Goal: Check status: Check status

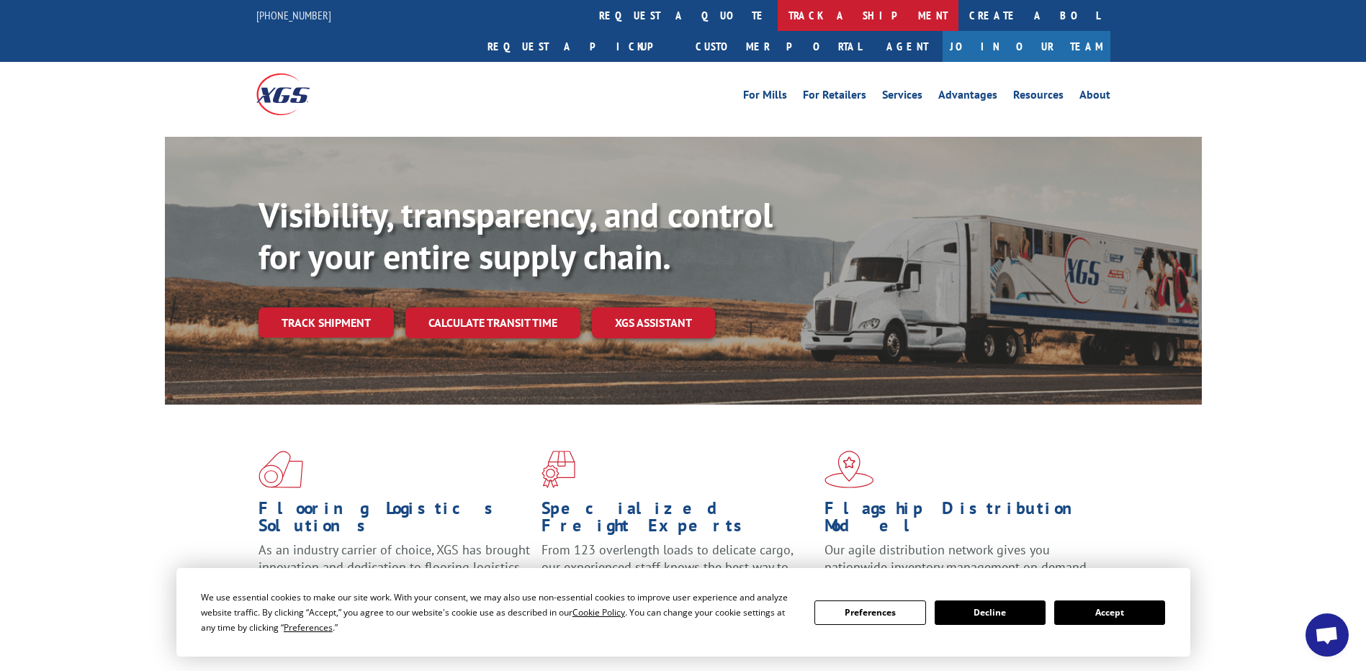
click at [778, 19] on link "track a shipment" at bounding box center [868, 15] width 181 height 31
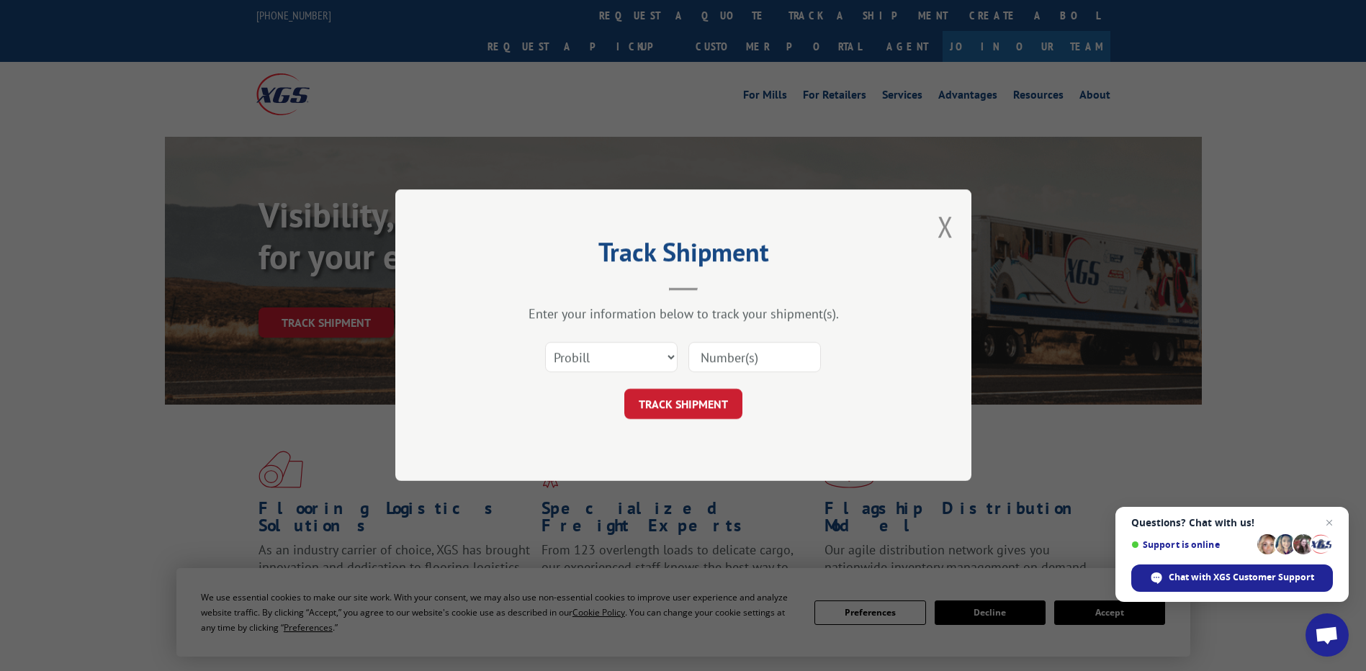
click at [750, 361] on input at bounding box center [755, 358] width 133 height 30
paste input "17235507"
type input "17235507"
click at [699, 402] on button "TRACK SHIPMENT" at bounding box center [683, 405] width 118 height 30
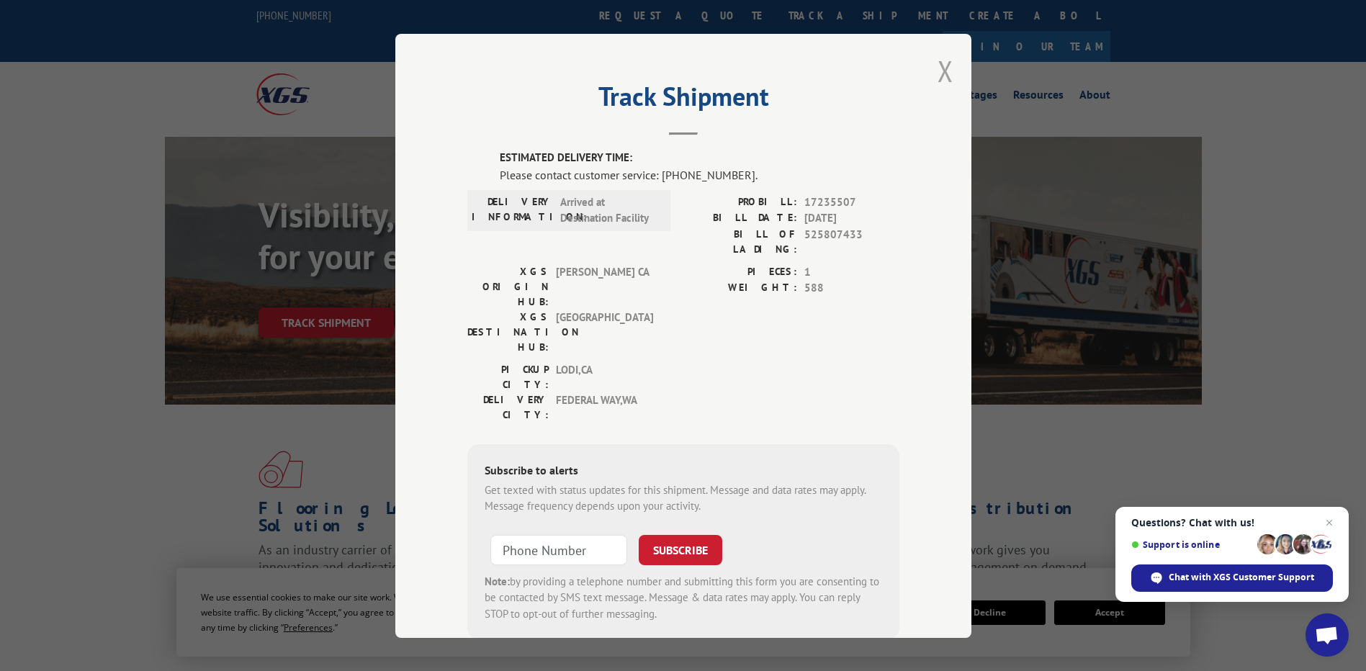
click at [942, 73] on button "Close modal" at bounding box center [946, 71] width 16 height 38
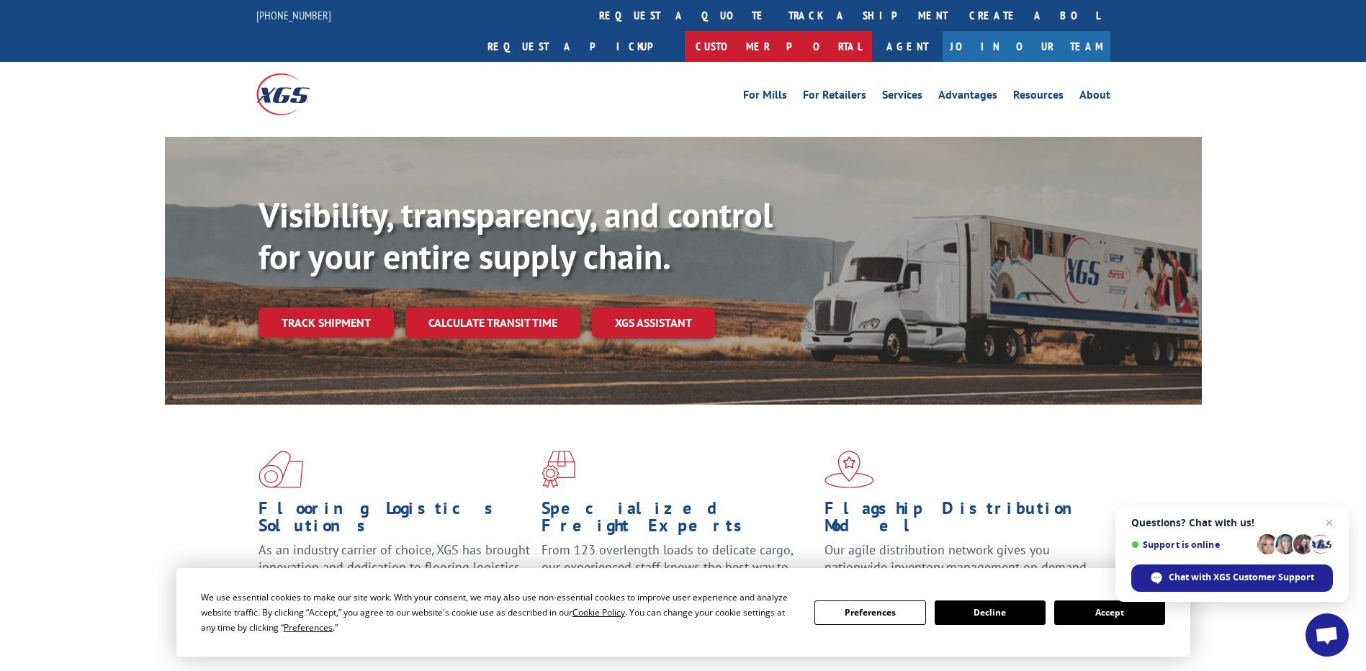
click at [872, 31] on link "Customer Portal" at bounding box center [778, 46] width 187 height 31
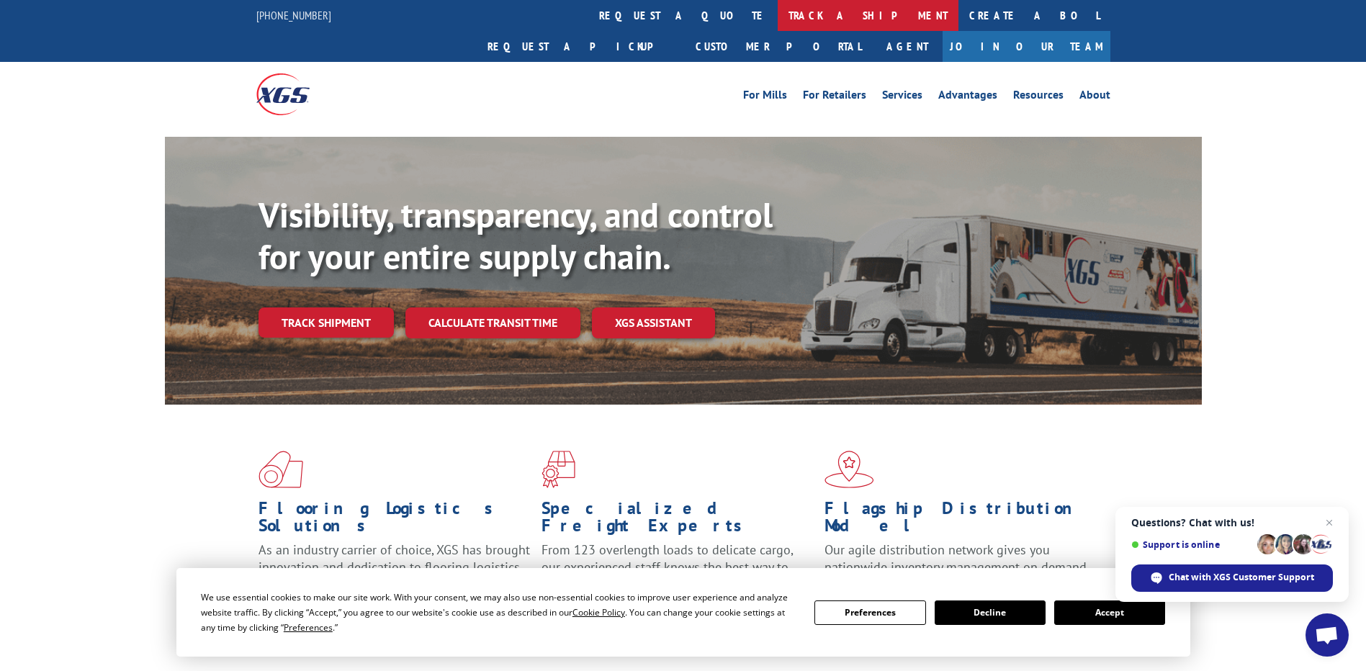
click at [778, 15] on link "track a shipment" at bounding box center [868, 15] width 181 height 31
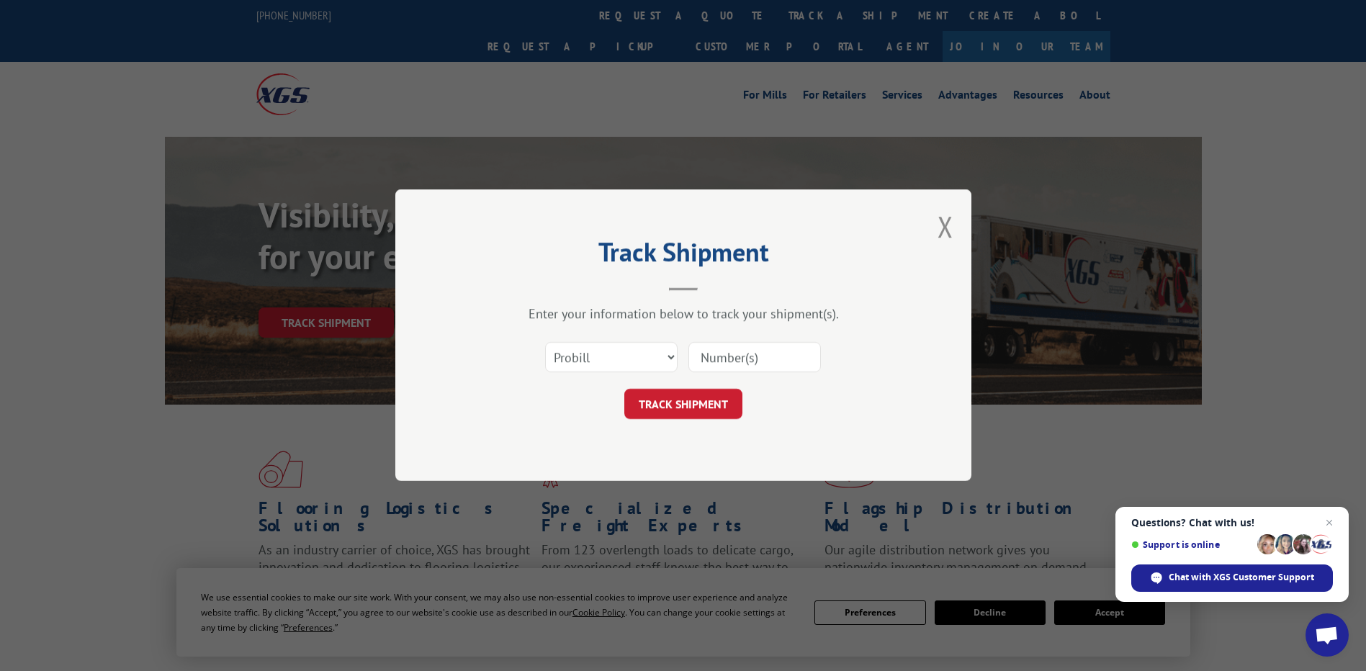
click at [745, 367] on input at bounding box center [755, 358] width 133 height 30
type input "17235507"
click at [681, 403] on button "TRACK SHIPMENT" at bounding box center [683, 405] width 118 height 30
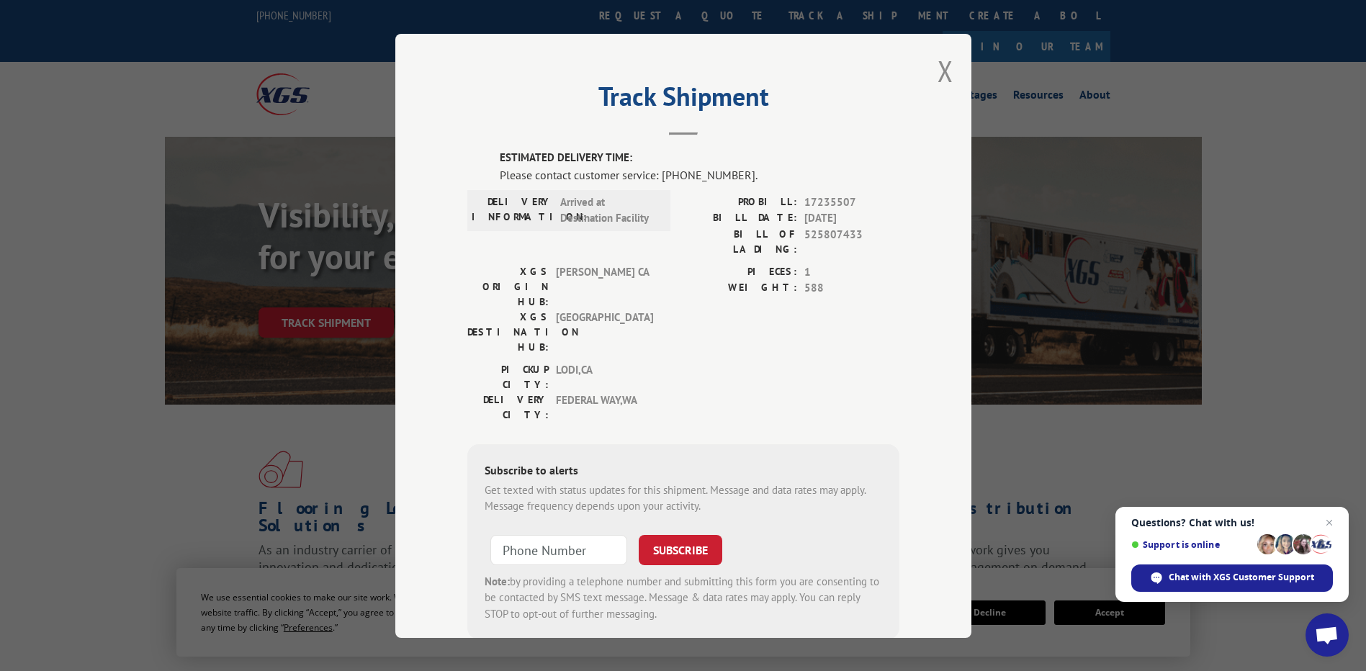
click at [820, 240] on span "525807433" at bounding box center [851, 241] width 95 height 30
drag, startPoint x: 820, startPoint y: 240, endPoint x: 786, endPoint y: 282, distance: 53.8
click at [786, 282] on label "WEIGHT:" at bounding box center [740, 288] width 114 height 17
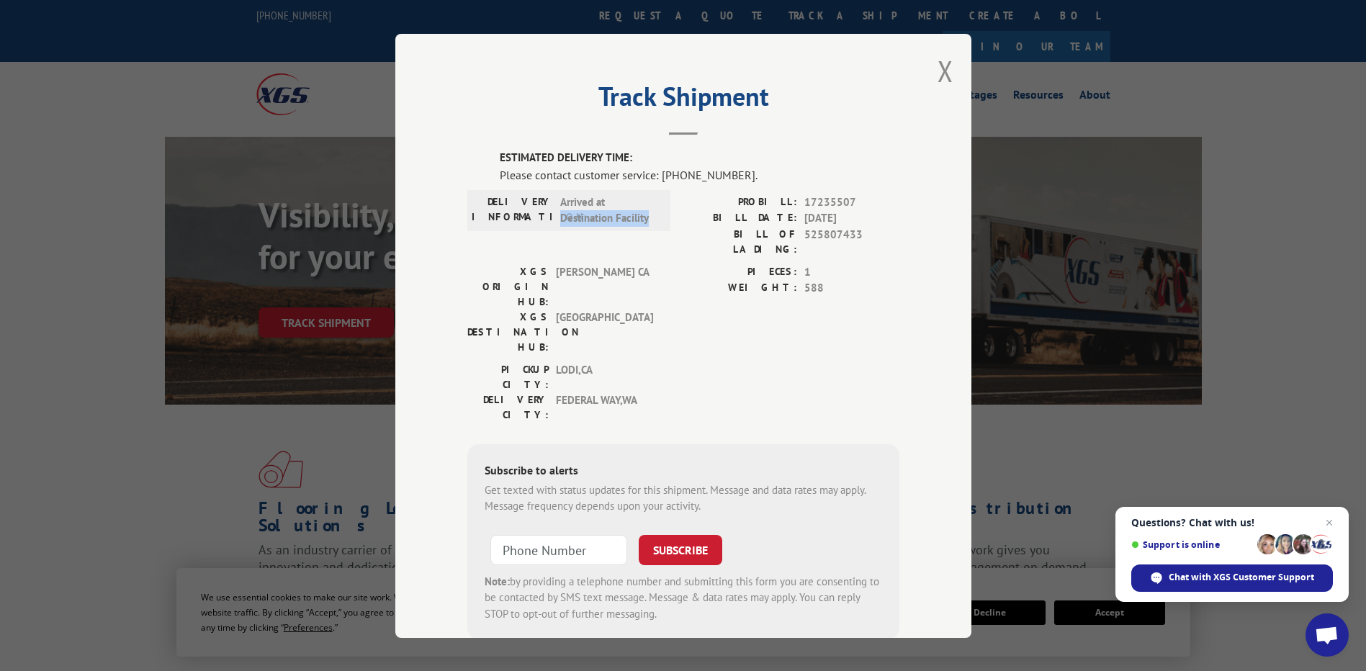
drag, startPoint x: 553, startPoint y: 218, endPoint x: 665, endPoint y: 220, distance: 111.7
click at [665, 220] on div "DELIVERY INFORMATION: Arrived at Destination Facility PROBILL: 17235507 BILL DA…" at bounding box center [683, 229] width 432 height 70
